Goal: Transaction & Acquisition: Register for event/course

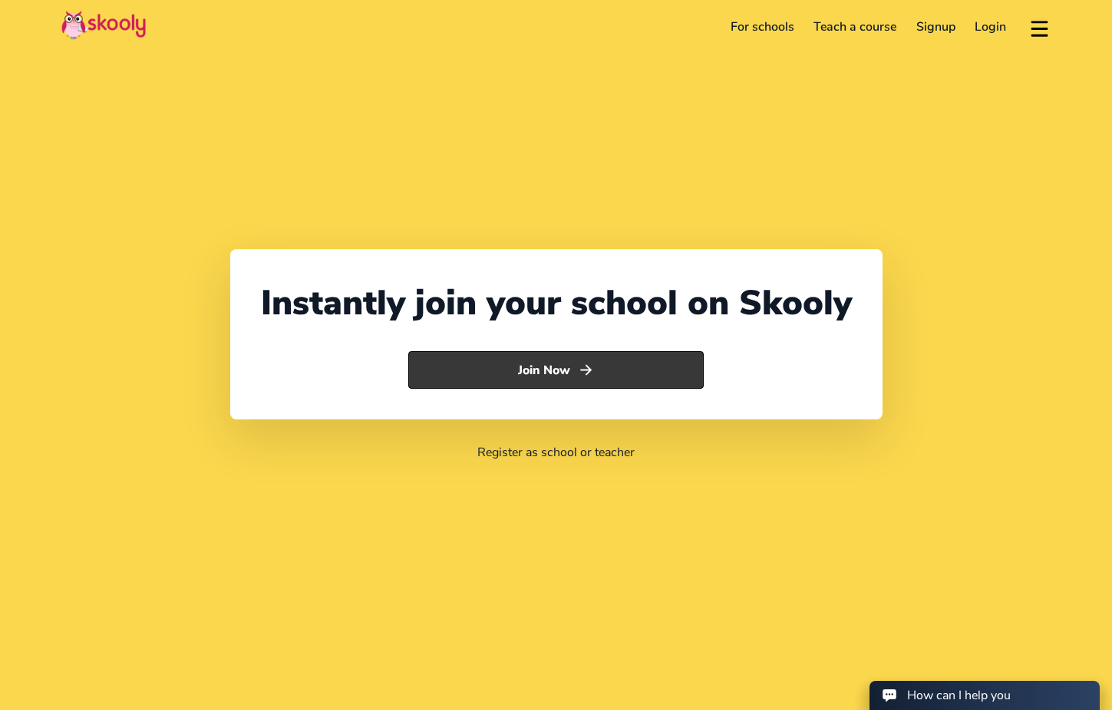
click at [643, 372] on button "Join Now" at bounding box center [555, 370] width 295 height 38
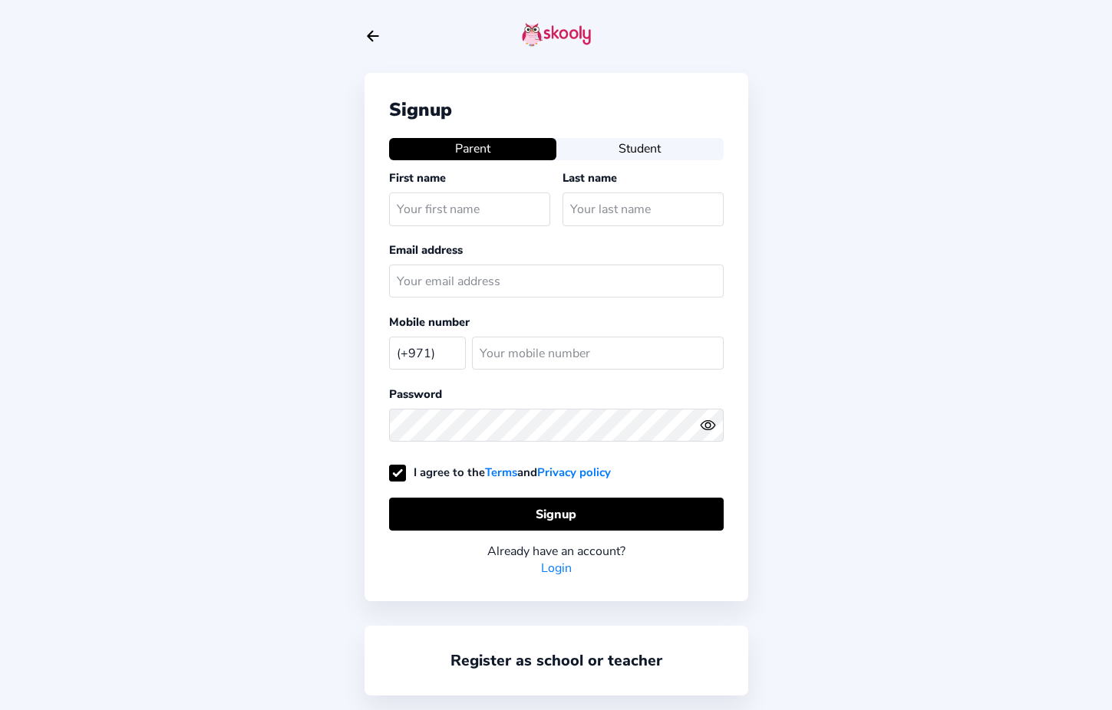
select select "AE"
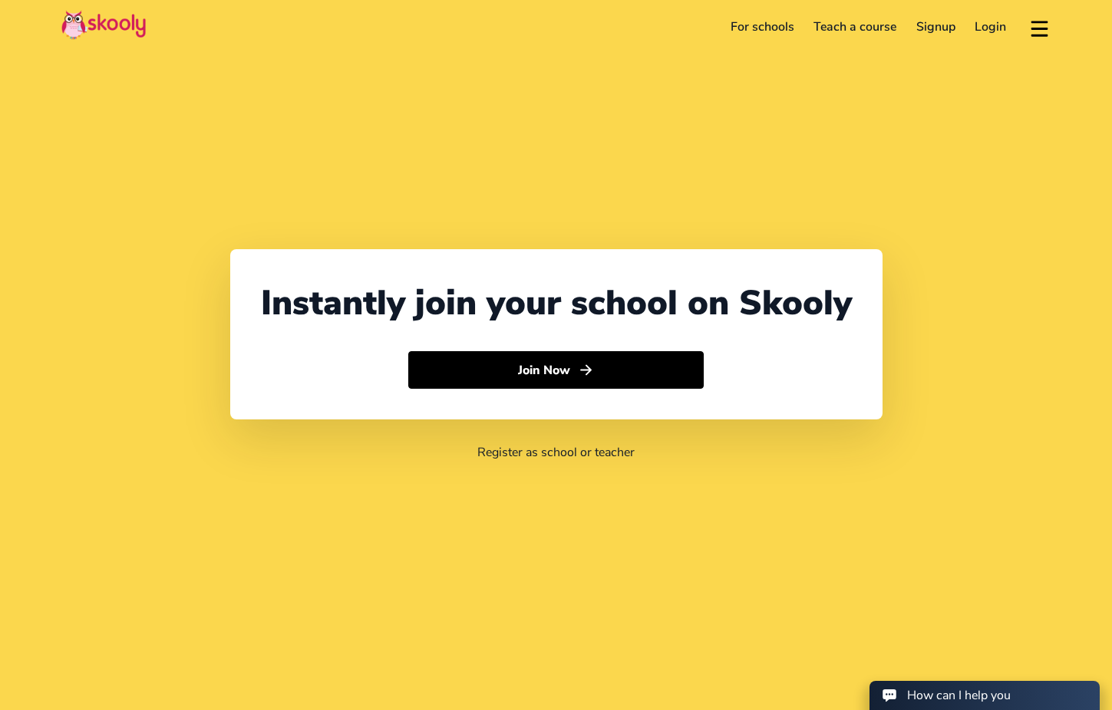
select select "971"
select select "[GEOGRAPHIC_DATA]"
select select "[GEOGRAPHIC_DATA]/[GEOGRAPHIC_DATA]"
